Goal: Task Accomplishment & Management: Use online tool/utility

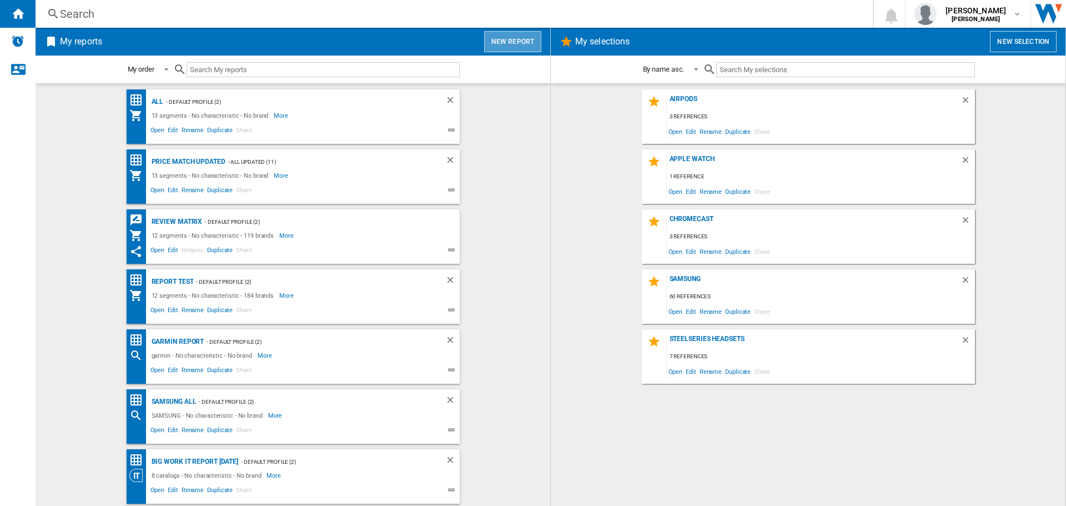
click at [532, 42] on button "New report" at bounding box center [512, 41] width 57 height 21
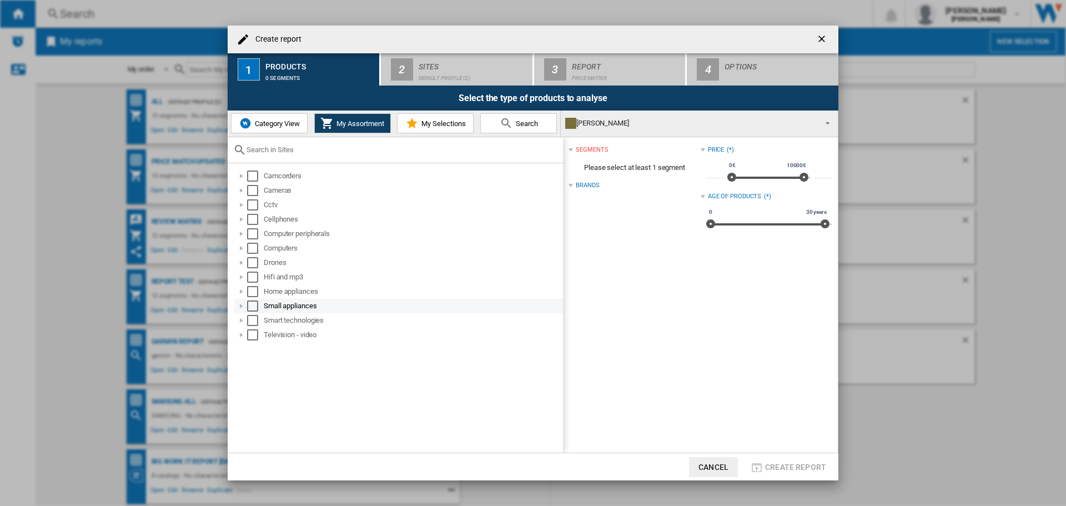
click at [243, 305] on div at bounding box center [241, 305] width 11 height 11
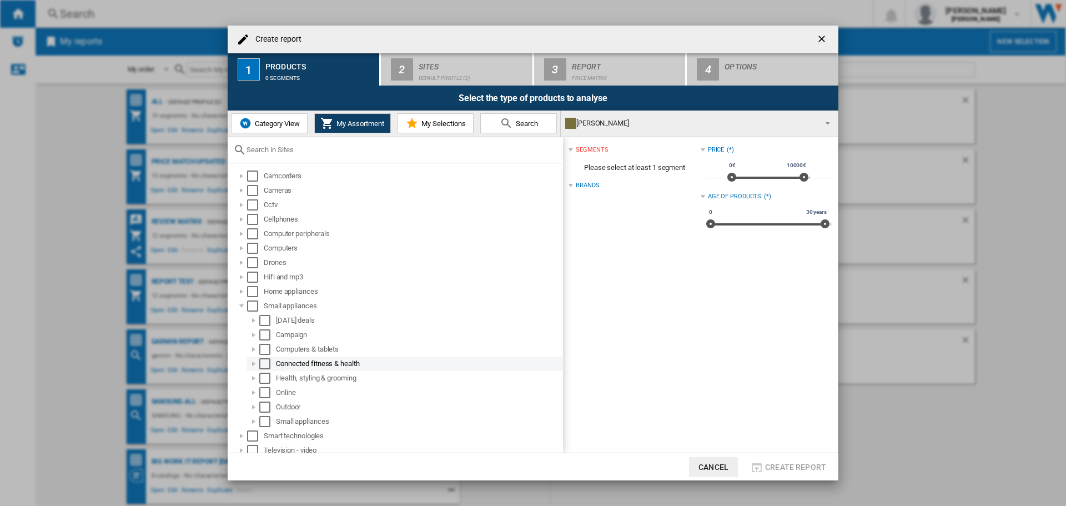
click at [265, 365] on div "Select" at bounding box center [264, 363] width 11 height 11
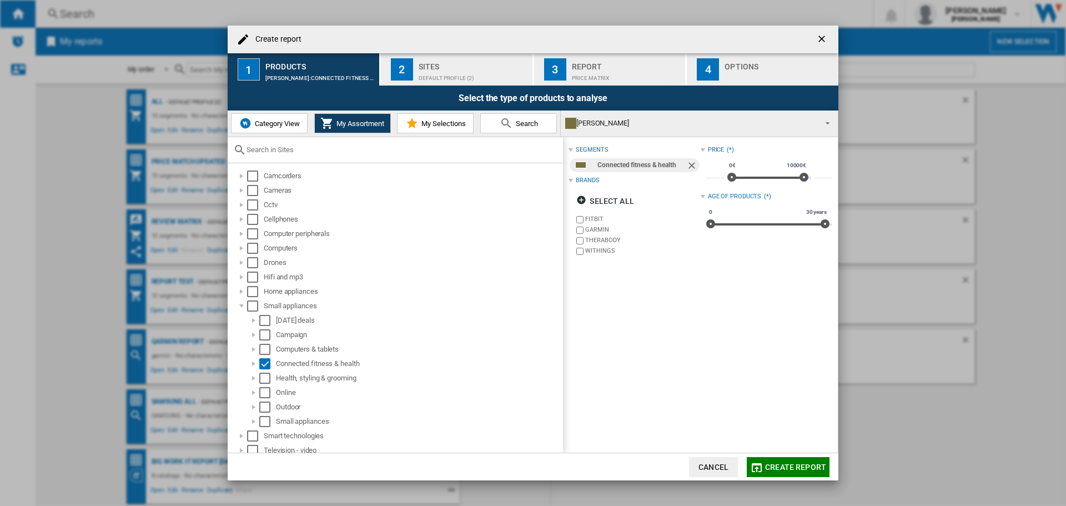
click at [457, 71] on div "Default profile (2)" at bounding box center [473, 75] width 109 height 12
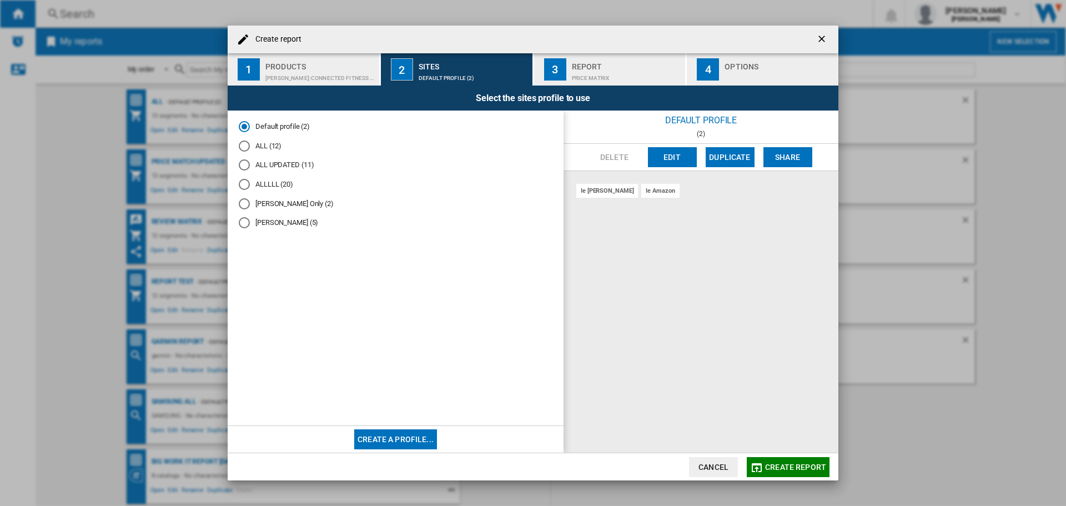
click at [245, 144] on div "ALL (12)" at bounding box center [244, 145] width 11 height 11
click at [407, 443] on button "Create a profile..." at bounding box center [395, 439] width 83 height 20
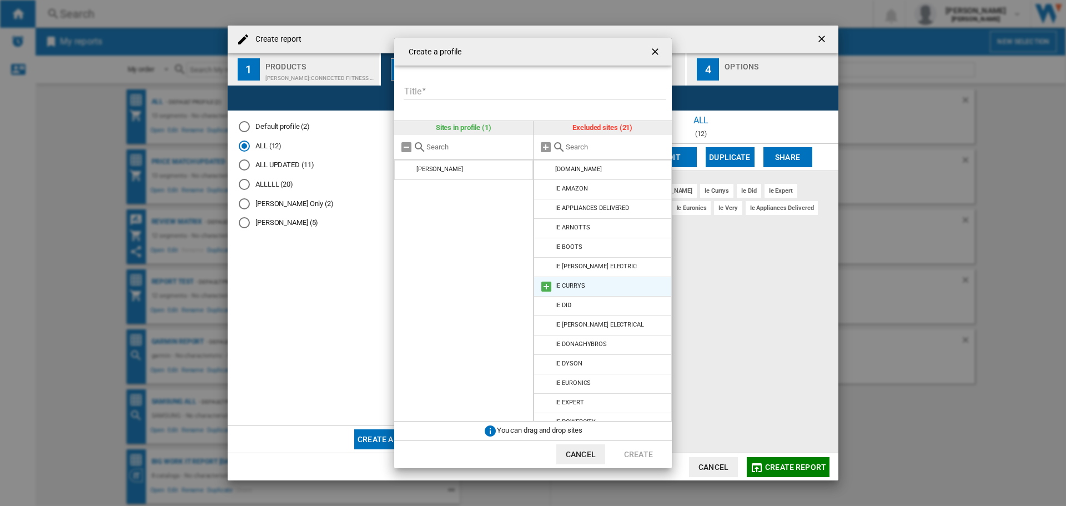
click at [544, 284] on md-icon at bounding box center [546, 286] width 13 height 13
click at [549, 285] on md-icon at bounding box center [546, 286] width 13 height 13
click at [441, 92] on input "Title" at bounding box center [535, 91] width 263 height 17
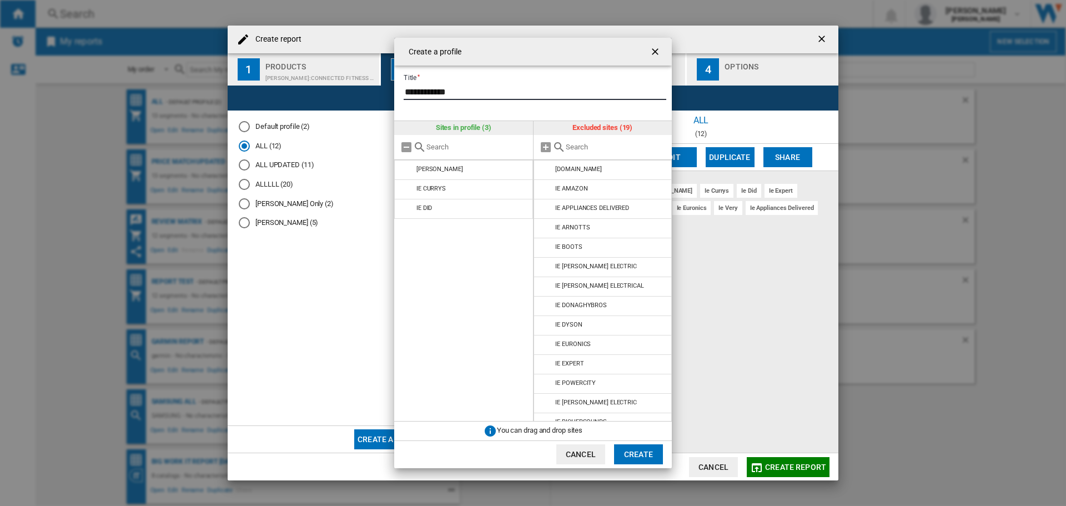
type input "**********"
click at [646, 456] on button "Create" at bounding box center [638, 454] width 49 height 20
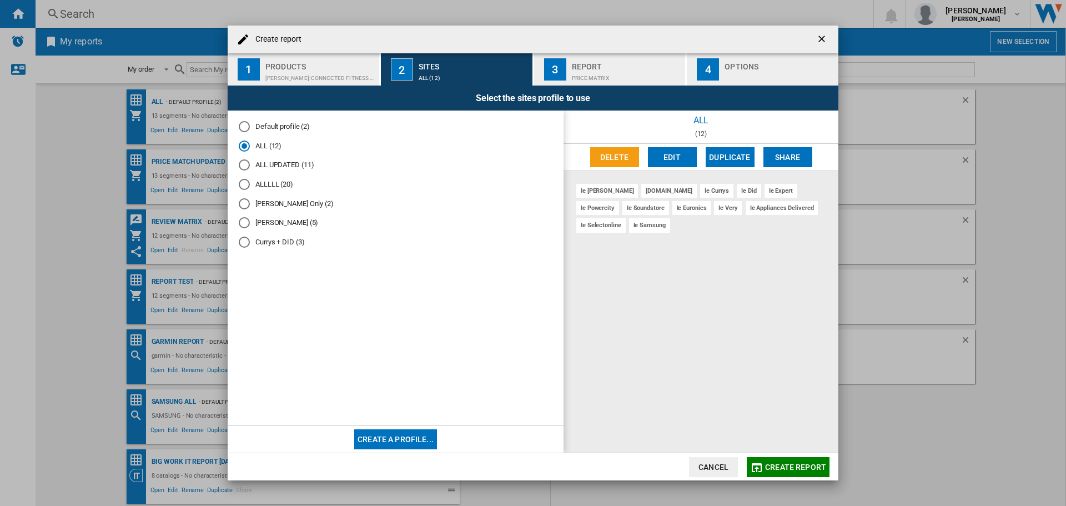
click at [262, 244] on md-radio-button "Currys + DID (3)" at bounding box center [396, 242] width 314 height 11
click at [622, 60] on div "Report" at bounding box center [626, 64] width 109 height 12
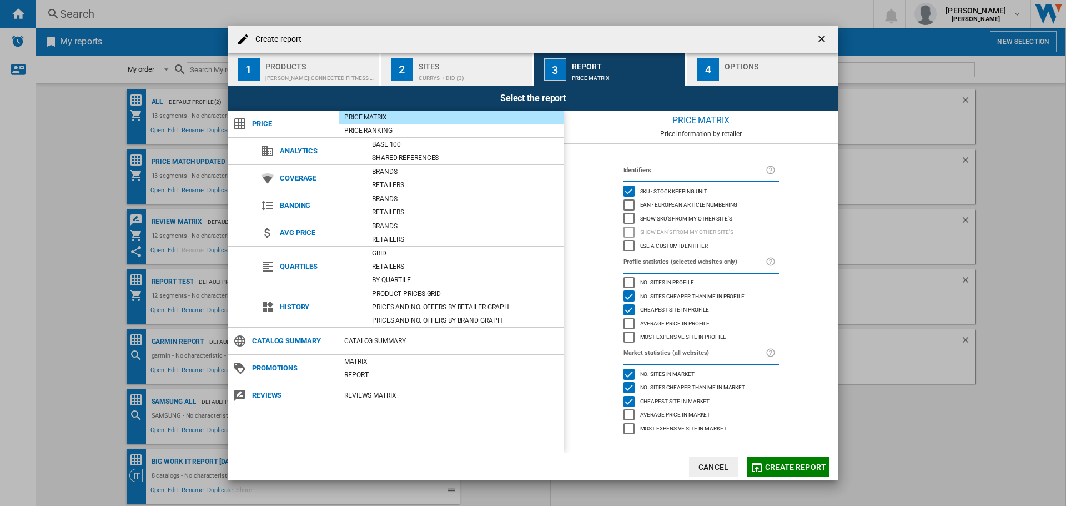
click at [799, 460] on button "Create report" at bounding box center [788, 467] width 83 height 20
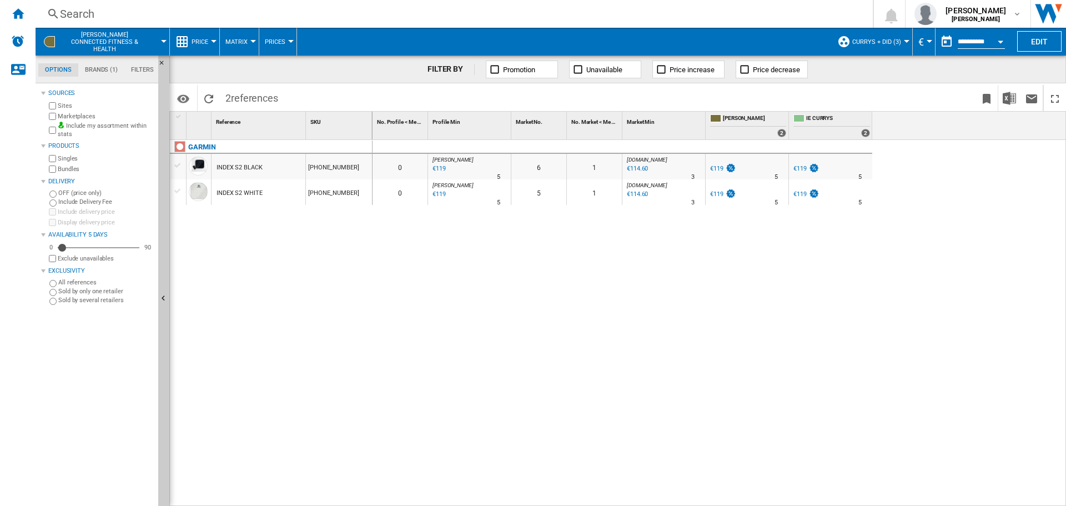
click at [139, 70] on md-tab-item "Filters" at bounding box center [142, 69] width 36 height 13
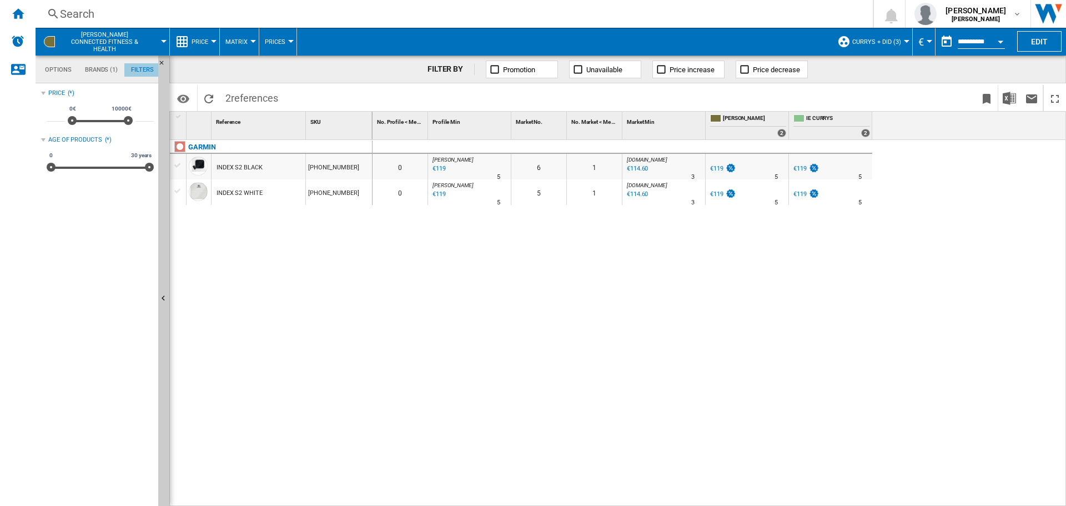
scroll to position [72, 0]
drag, startPoint x: 92, startPoint y: 70, endPoint x: 49, endPoint y: 73, distance: 43.4
click at [93, 70] on md-tab-item "Brands (1)" at bounding box center [101, 69] width 46 height 13
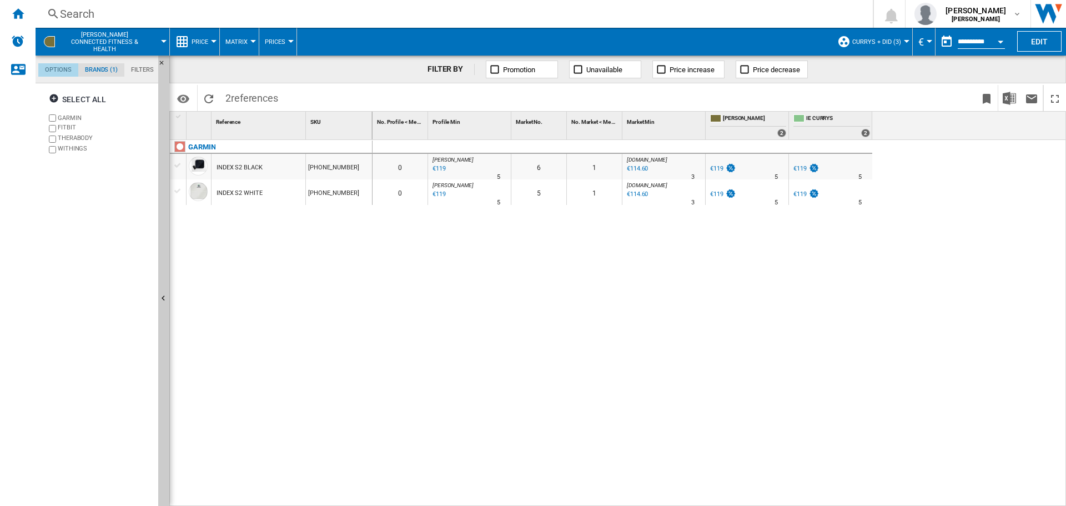
click at [41, 72] on md-tab-item "Options" at bounding box center [58, 69] width 40 height 13
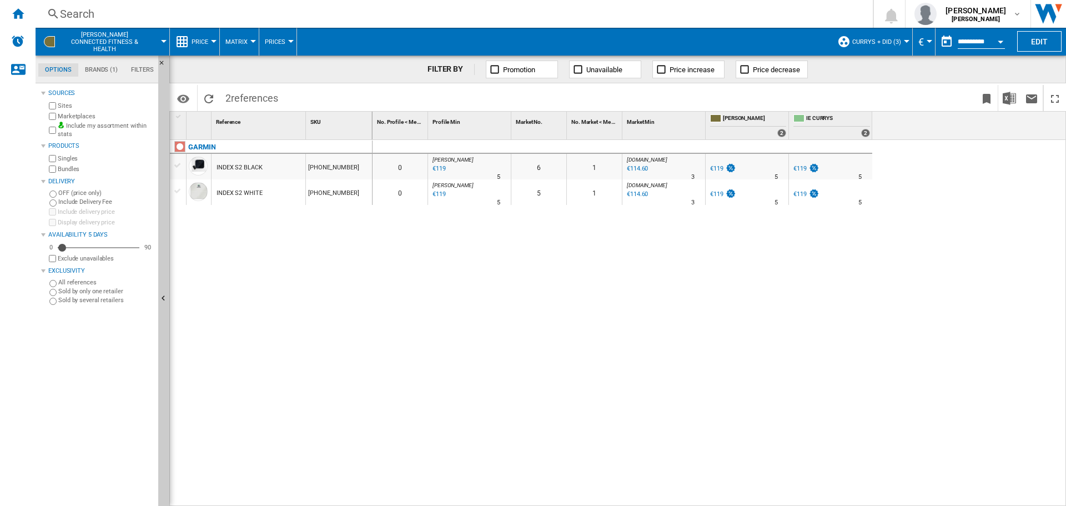
click at [158, 43] on button "IE [PERSON_NAME] Connected fitness & health" at bounding box center [110, 42] width 98 height 28
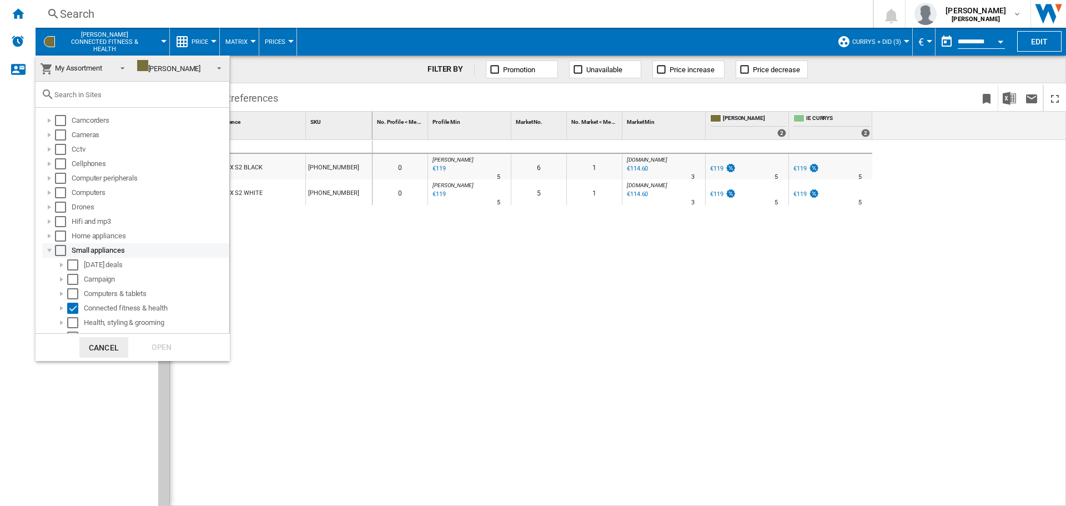
click at [58, 245] on div "Select" at bounding box center [60, 250] width 11 height 11
click at [63, 120] on div "Select" at bounding box center [60, 120] width 11 height 11
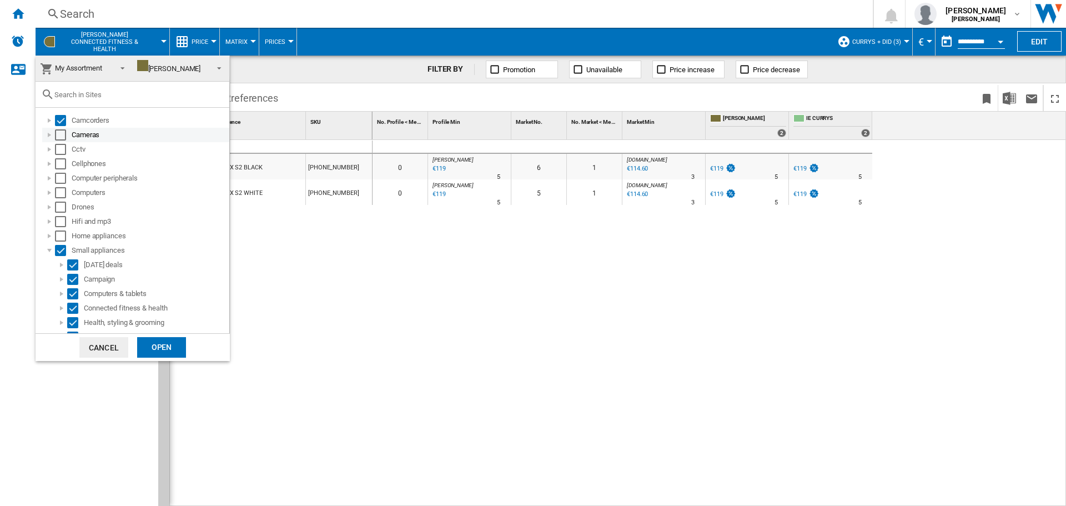
click at [63, 135] on div "Select" at bounding box center [60, 134] width 11 height 11
click at [62, 149] on div "Select" at bounding box center [60, 149] width 11 height 11
drag, startPoint x: 63, startPoint y: 166, endPoint x: 66, endPoint y: 179, distance: 13.1
click at [64, 167] on div "Select" at bounding box center [60, 163] width 11 height 11
click at [66, 184] on div "Computer peripherals" at bounding box center [135, 178] width 187 height 14
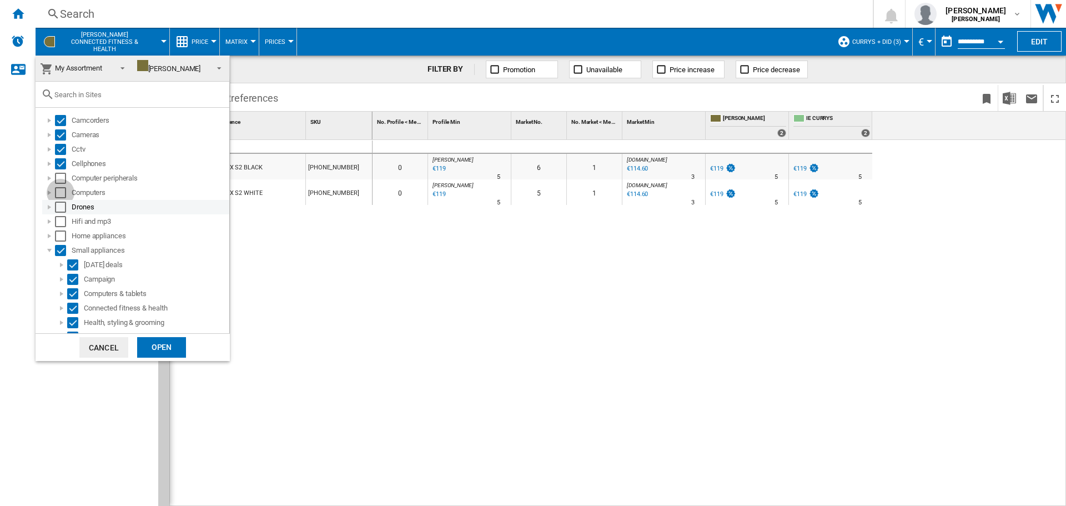
drag, startPoint x: 63, startPoint y: 197, endPoint x: 63, endPoint y: 205, distance: 8.9
click at [63, 203] on ol "Camcorders Cameras Cctv Cellphones Computer peripherals Computers Drones Hifi a…" at bounding box center [135, 257] width 188 height 289
click at [56, 180] on div "Select" at bounding box center [60, 178] width 11 height 11
click at [59, 196] on div "Select" at bounding box center [60, 192] width 11 height 11
click at [62, 205] on div "Select" at bounding box center [60, 207] width 11 height 11
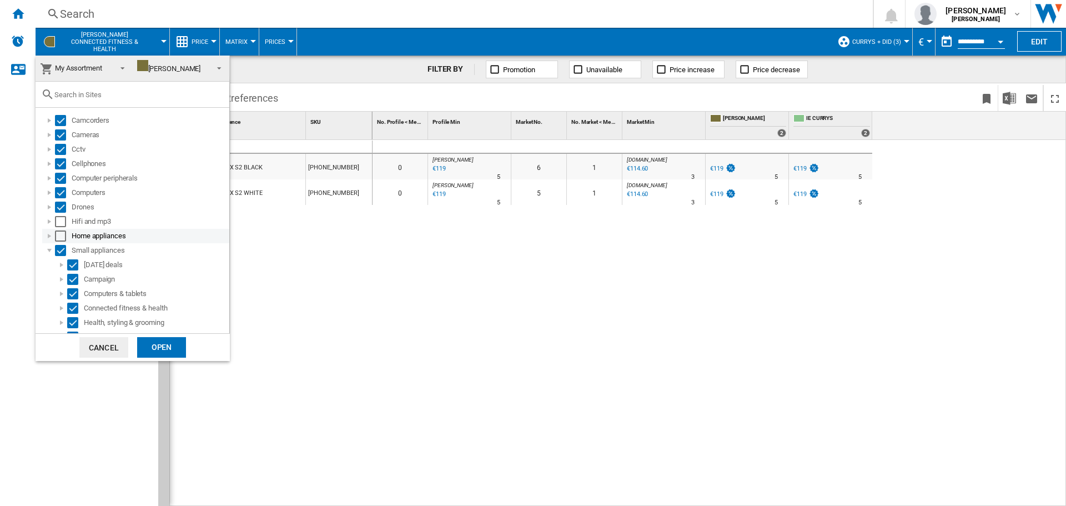
drag, startPoint x: 64, startPoint y: 220, endPoint x: 64, endPoint y: 232, distance: 11.1
click at [64, 222] on div "Select" at bounding box center [60, 221] width 11 height 11
click at [62, 242] on div "Home appliances" at bounding box center [135, 236] width 187 height 14
click at [62, 237] on div "Select" at bounding box center [60, 235] width 11 height 11
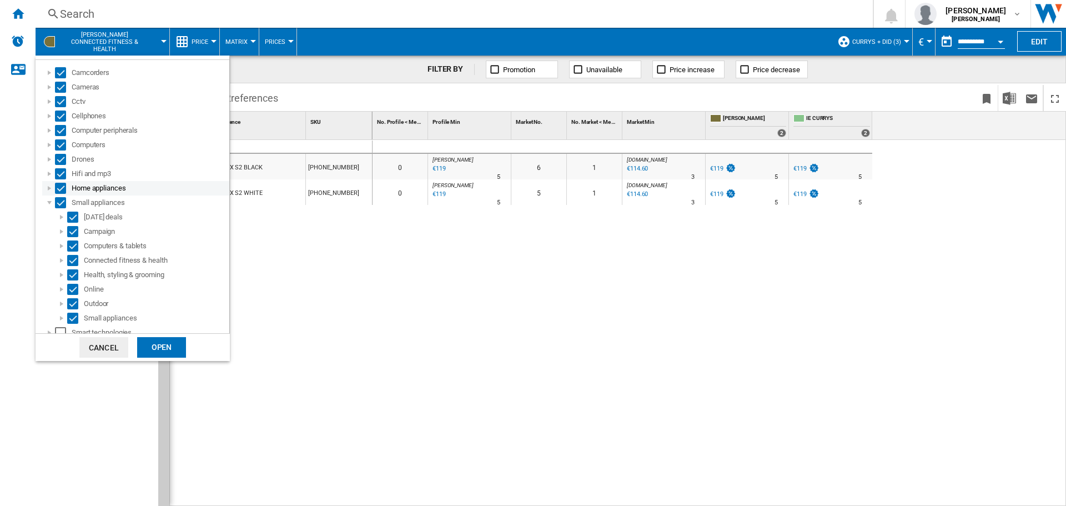
scroll to position [69, 0]
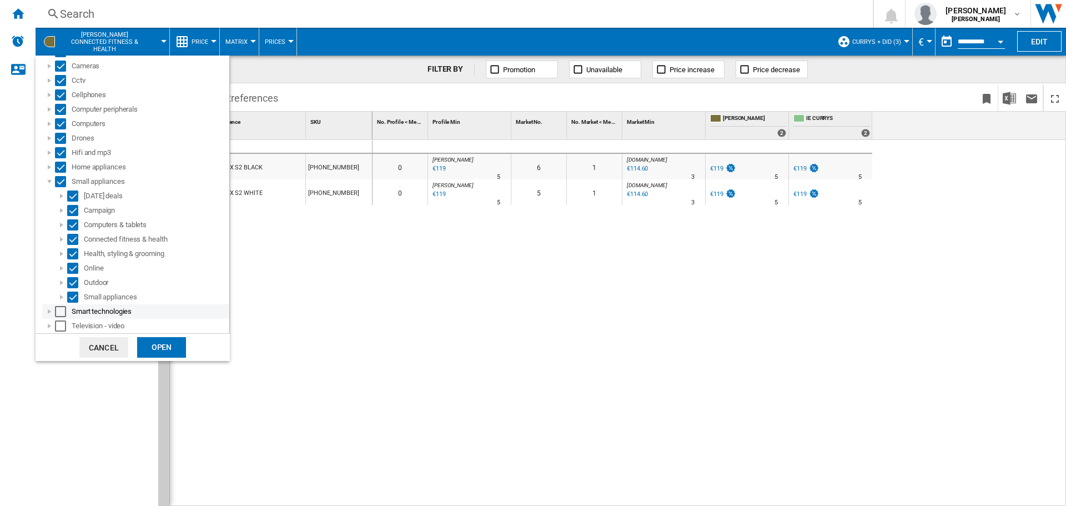
click at [63, 313] on div "Select" at bounding box center [60, 311] width 11 height 11
click at [63, 325] on div "Select" at bounding box center [60, 325] width 11 height 11
click at [158, 346] on div "Open" at bounding box center [161, 347] width 49 height 21
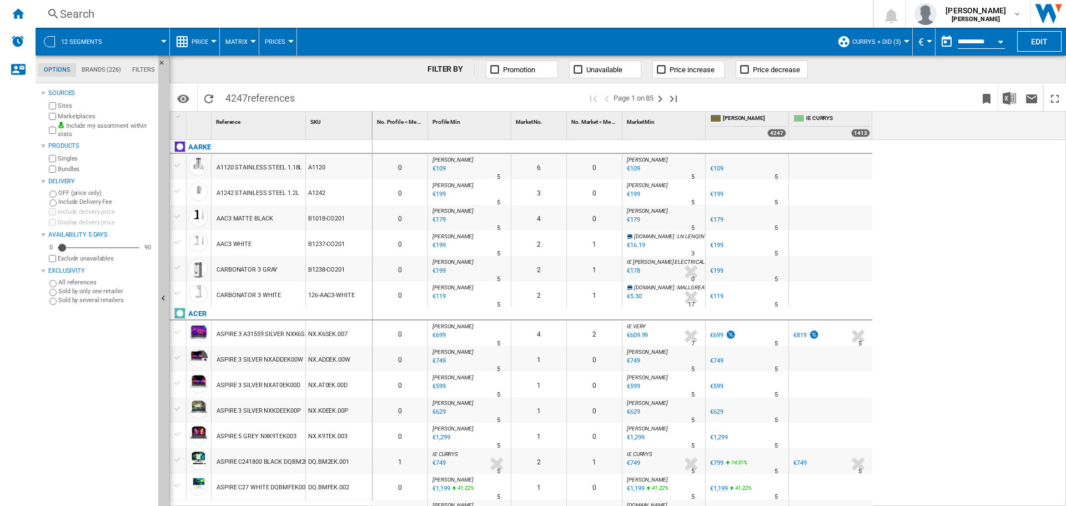
click at [99, 68] on md-tab-item "Brands (226)" at bounding box center [101, 69] width 51 height 13
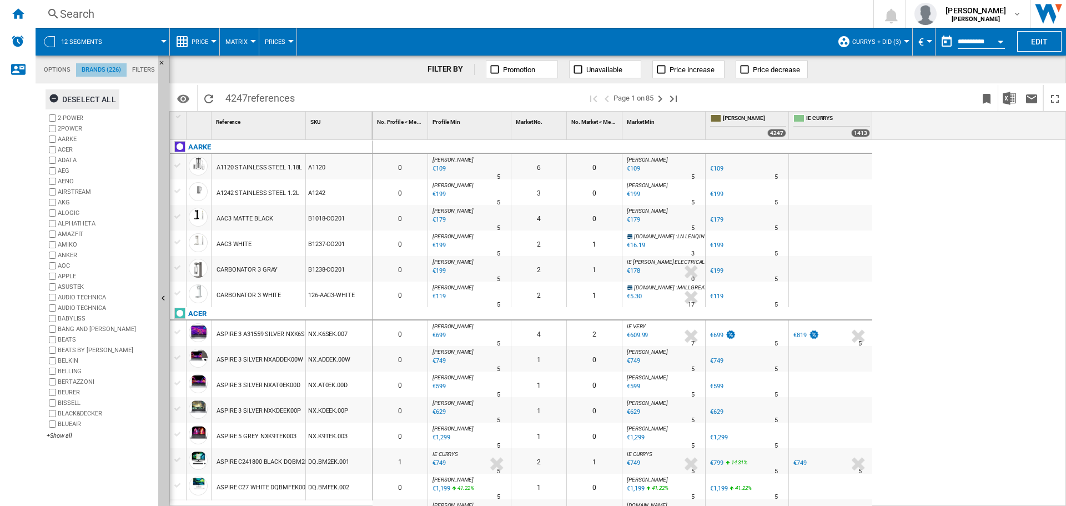
scroll to position [43, 0]
click at [53, 96] on ng-md-icon "button" at bounding box center [55, 99] width 13 height 13
click at [56, 438] on div "+Show all" at bounding box center [100, 435] width 107 height 8
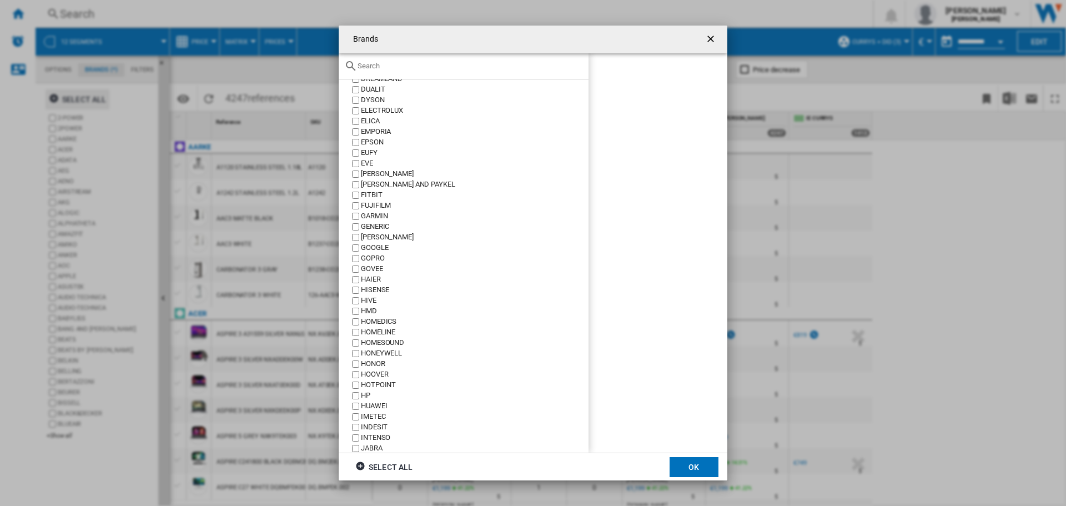
scroll to position [611, 0]
click at [694, 473] on button "OK" at bounding box center [694, 467] width 49 height 20
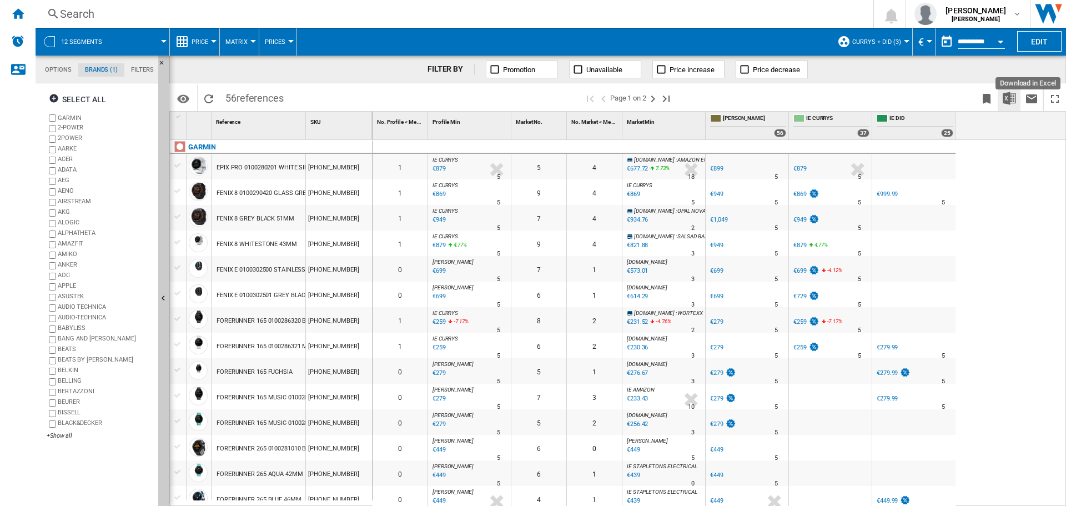
click at [1012, 101] on img "Download in Excel" at bounding box center [1009, 98] width 13 height 13
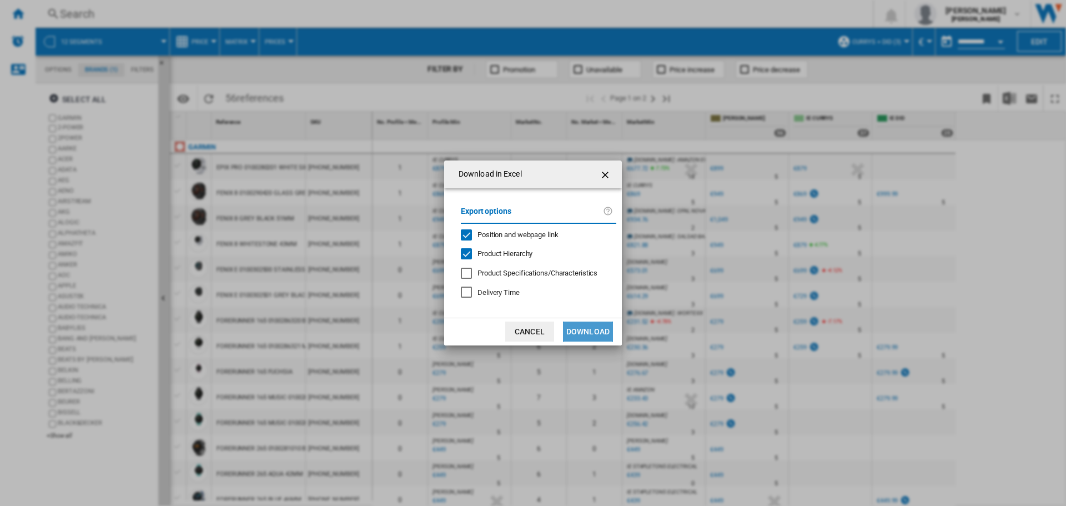
click at [593, 329] on button "Download" at bounding box center [588, 331] width 50 height 20
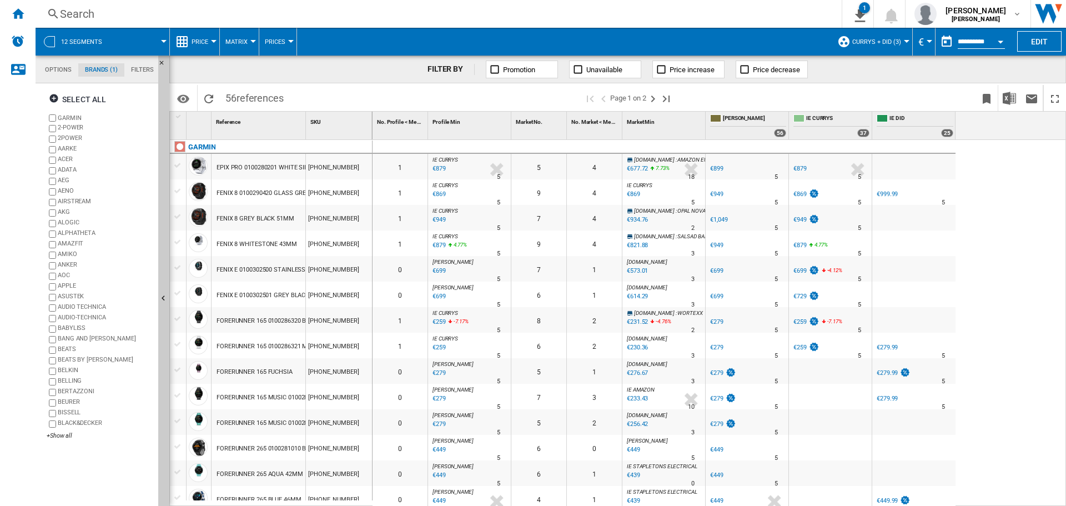
click at [139, 69] on md-tab-item "Filters" at bounding box center [142, 69] width 36 height 13
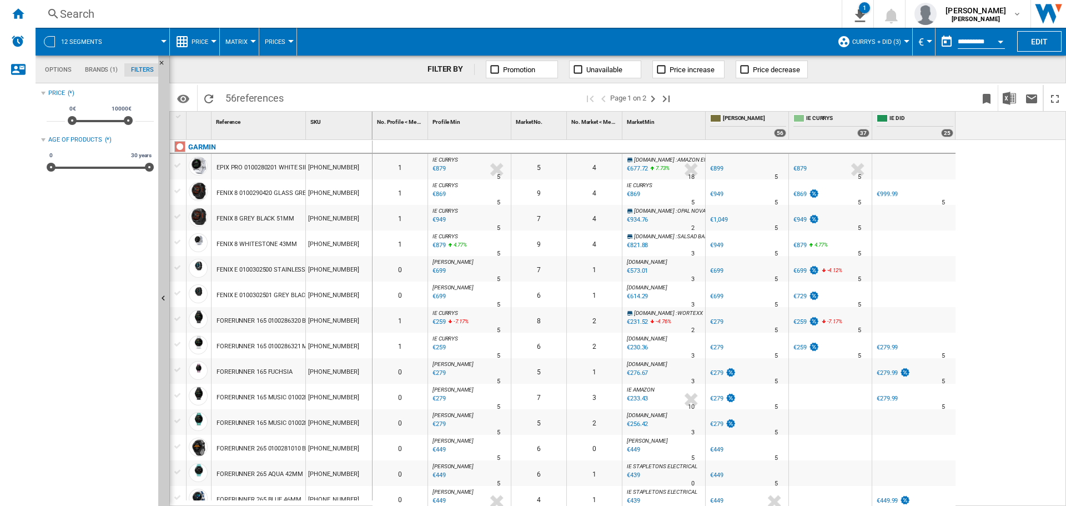
click at [97, 71] on md-tab-item "Brands (1)" at bounding box center [101, 69] width 46 height 13
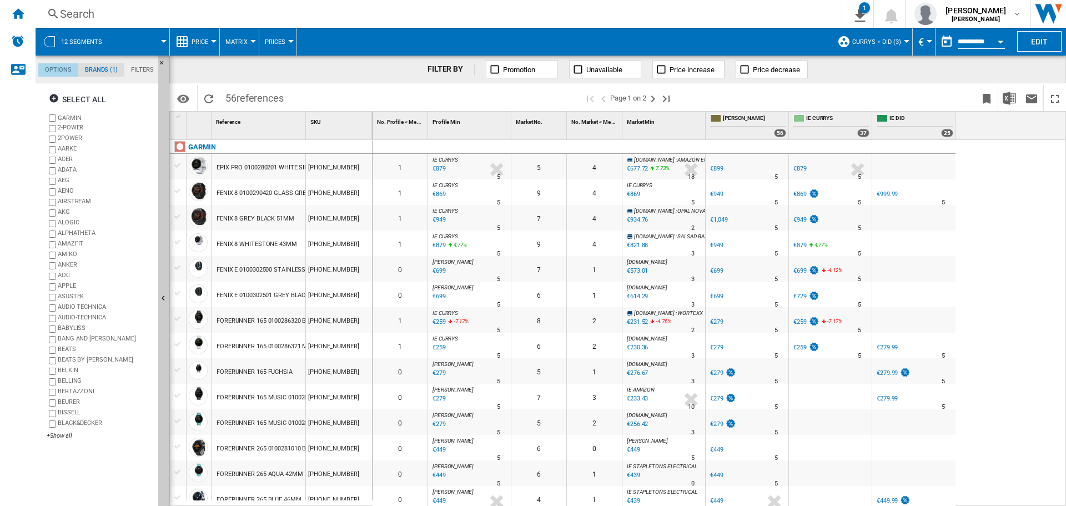
click at [67, 64] on md-tab-item "Options" at bounding box center [58, 69] width 40 height 13
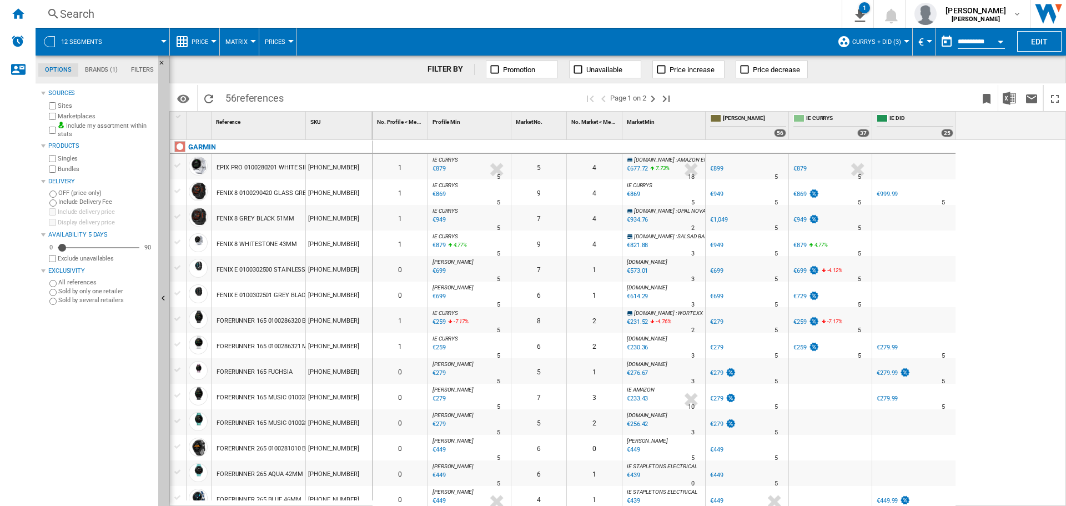
click at [890, 42] on span "Currys + DID (3)" at bounding box center [876, 41] width 49 height 7
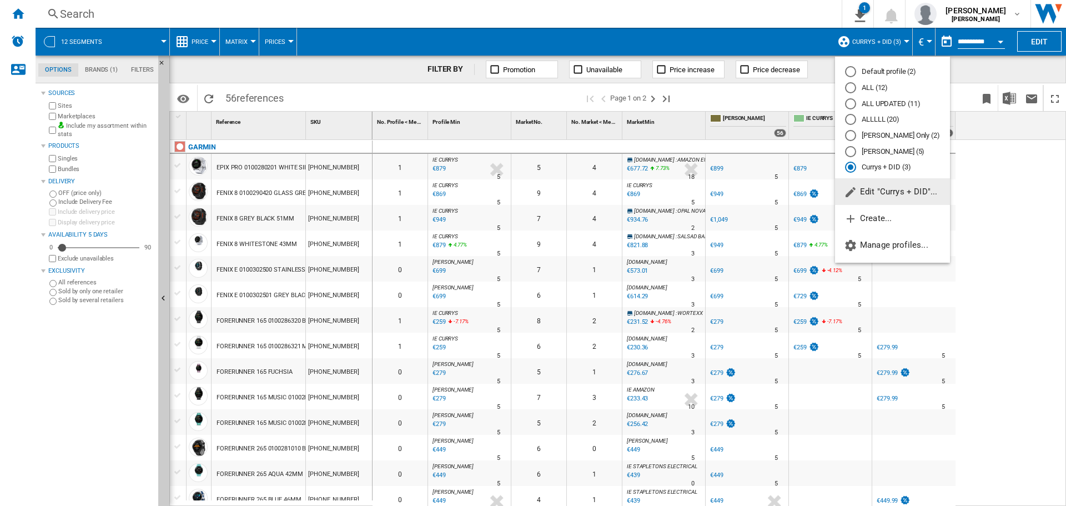
click at [876, 167] on md-radio-button "Currys + DID (3)" at bounding box center [892, 167] width 95 height 11
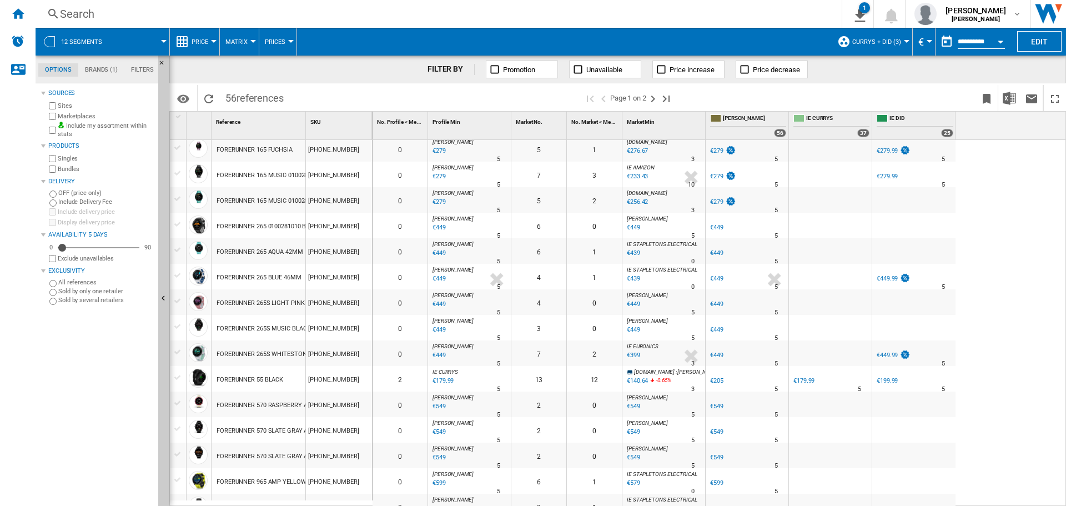
scroll to position [0, 0]
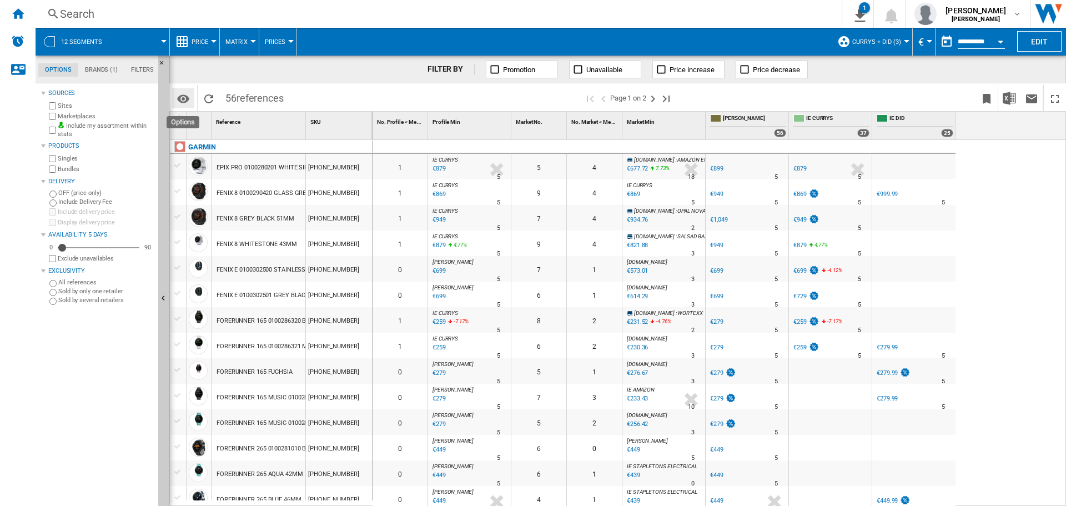
click at [189, 101] on md-icon "Options" at bounding box center [183, 98] width 13 height 13
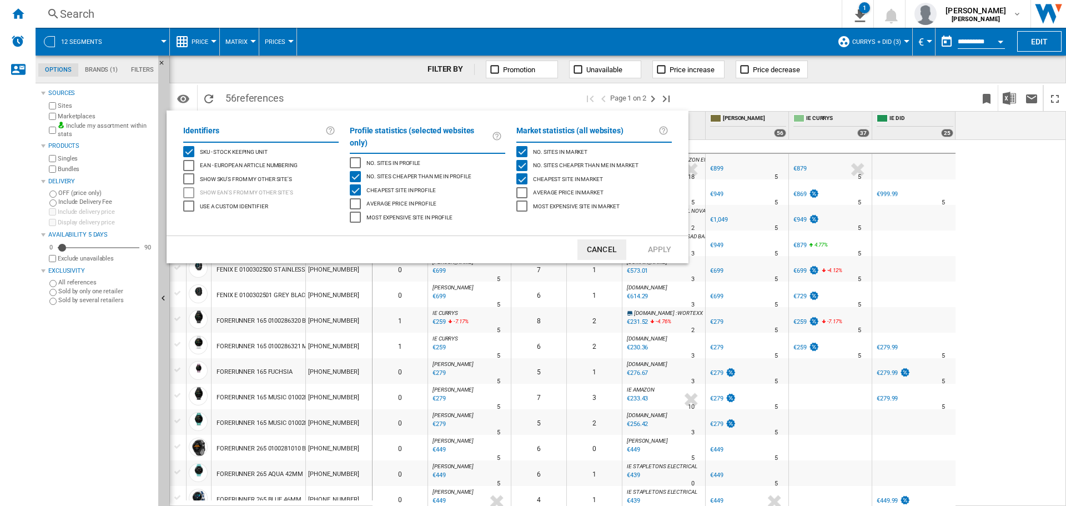
click at [607, 239] on button "Cancel" at bounding box center [601, 249] width 49 height 21
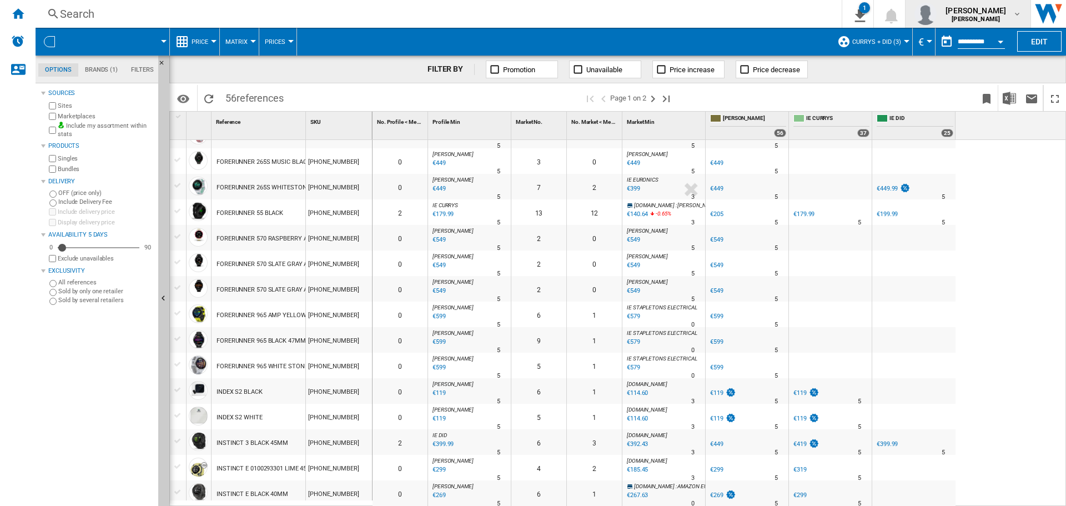
scroll to position [56, 0]
